Goal: Task Accomplishment & Management: Use online tool/utility

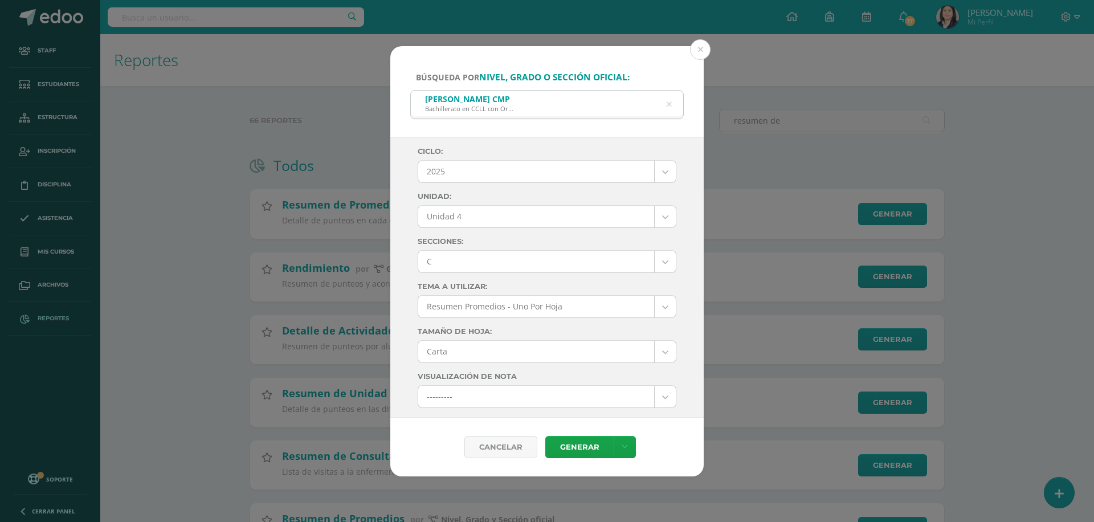
select select "7"
select select "Unidad 4"
select select "C"
select select "letter"
select select "10"
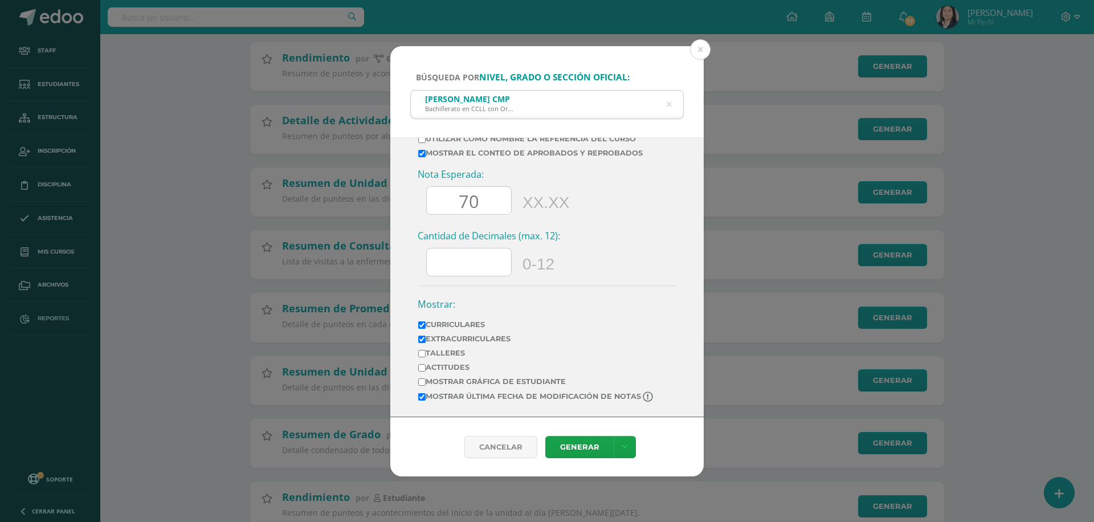
scroll to position [590, 0]
